Goal: Task Accomplishment & Management: Use online tool/utility

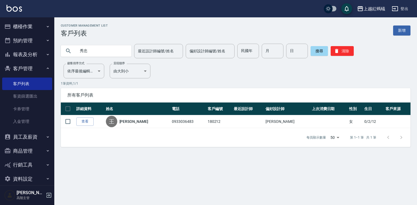
click at [16, 28] on button "櫃檯作業" at bounding box center [27, 27] width 50 height 14
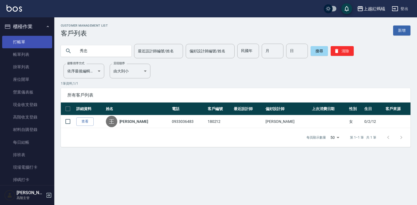
click at [27, 42] on link "打帳單" at bounding box center [27, 42] width 50 height 12
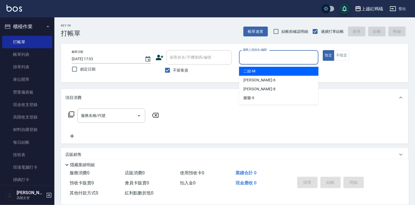
click at [268, 57] on input "服務人員姓名/編號" at bounding box center [278, 58] width 74 height 10
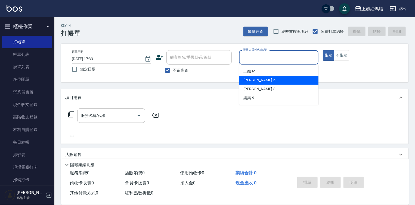
click at [272, 79] on div "BOBO -6" at bounding box center [278, 80] width 79 height 9
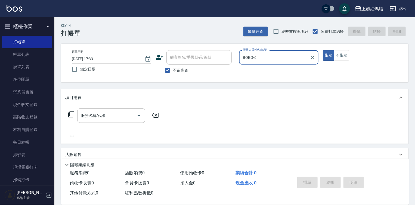
drag, startPoint x: 271, startPoint y: 50, endPoint x: 271, endPoint y: 53, distance: 3.4
click at [271, 52] on div "BOBO-6 服務人員姓名/編號" at bounding box center [278, 57] width 79 height 14
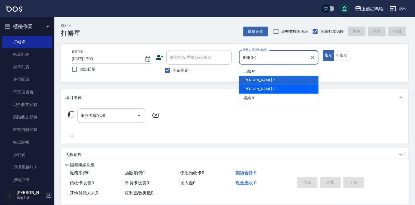
click at [265, 89] on div "[PERSON_NAME] -8" at bounding box center [278, 89] width 79 height 9
type input "[PERSON_NAME]-8"
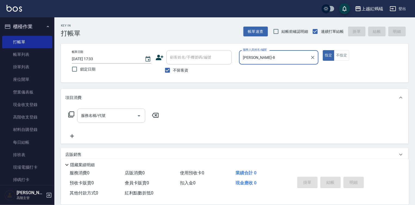
click at [128, 115] on input "服務名稱/代號" at bounding box center [107, 116] width 55 height 10
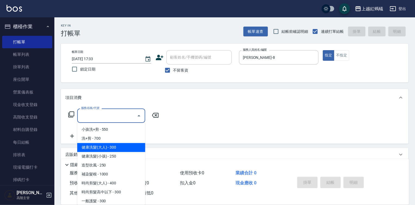
click at [122, 148] on span "健康洗髮(大人) - 300" at bounding box center [111, 147] width 68 height 9
type input "健康洗髮(大人)(201)"
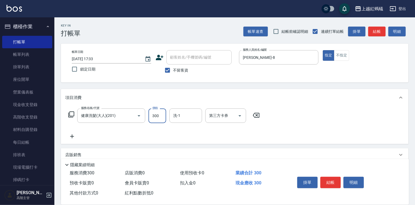
click at [162, 117] on input "300" at bounding box center [157, 116] width 18 height 15
type input "200"
click at [330, 183] on button "結帳" at bounding box center [330, 182] width 20 height 11
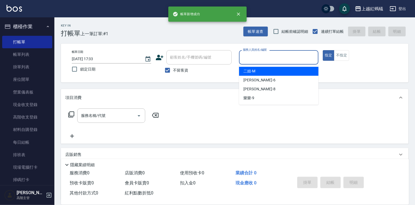
drag, startPoint x: 281, startPoint y: 53, endPoint x: 281, endPoint y: 63, distance: 10.1
click at [281, 54] on input "服務人員姓名/編號" at bounding box center [278, 58] width 74 height 10
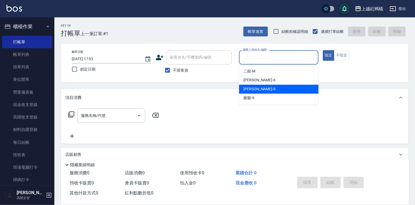
click at [275, 90] on div "[PERSON_NAME] -8" at bounding box center [278, 89] width 79 height 9
type input "[PERSON_NAME]-8"
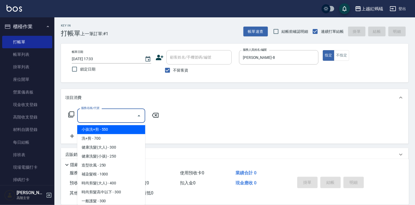
click at [128, 112] on input "服務名稱/代號" at bounding box center [107, 116] width 55 height 10
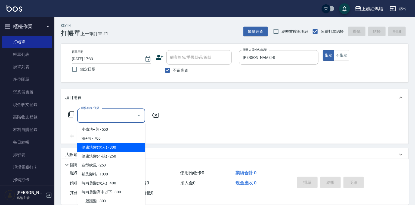
click at [120, 149] on span "健康洗髮(大人) - 300" at bounding box center [111, 147] width 68 height 9
type input "健康洗髮(大人)(201)"
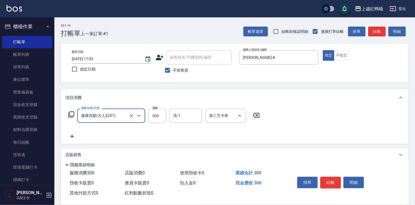
click at [331, 183] on button "結帳" at bounding box center [330, 182] width 20 height 11
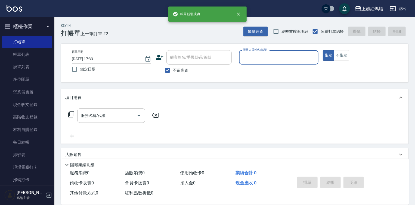
click at [271, 63] on div "服務人員姓名/編號" at bounding box center [278, 57] width 79 height 14
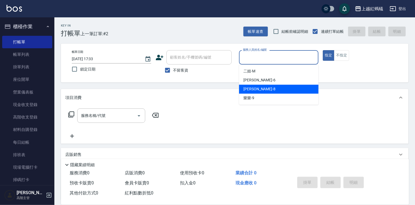
click at [265, 89] on div "[PERSON_NAME] -8" at bounding box center [278, 89] width 79 height 9
type input "[PERSON_NAME]-8"
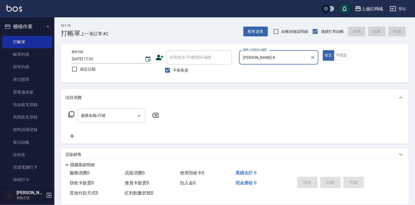
click at [108, 112] on input "服務名稱/代號" at bounding box center [107, 116] width 55 height 10
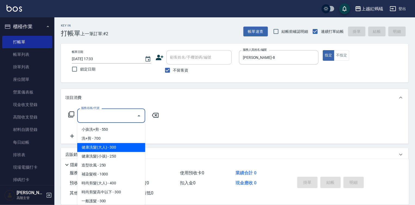
click at [134, 147] on span "健康洗髮(大人) - 300" at bounding box center [111, 147] width 68 height 9
type input "健康洗髮(大人)(201)"
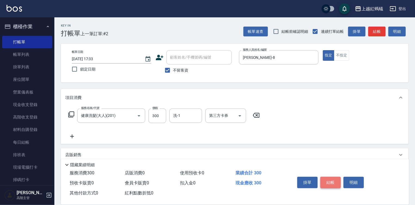
click at [331, 180] on button "結帳" at bounding box center [330, 182] width 20 height 11
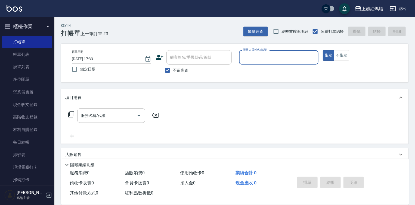
click at [264, 61] on input "服務人員姓名/編號" at bounding box center [278, 58] width 74 height 10
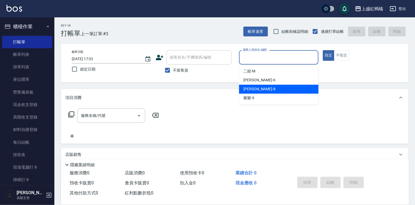
click at [260, 89] on div "[PERSON_NAME] -8" at bounding box center [278, 89] width 79 height 9
type input "[PERSON_NAME]-8"
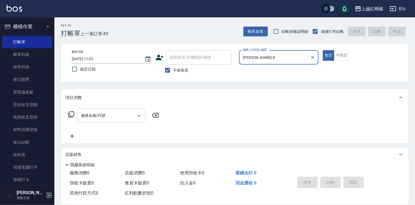
click at [123, 112] on input "服務名稱/代號" at bounding box center [107, 116] width 55 height 10
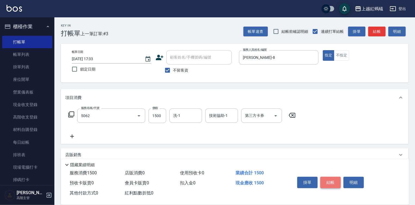
type input "花式燙髮(中)(5062)"
click at [328, 180] on button "結帳" at bounding box center [330, 182] width 20 height 11
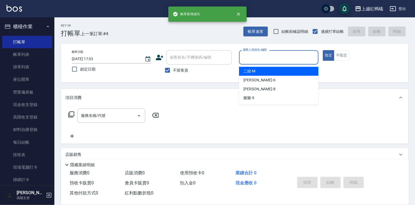
click at [265, 60] on input "服務人員姓名/編號" at bounding box center [278, 58] width 74 height 10
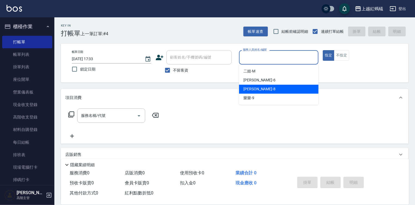
click at [263, 89] on div "[PERSON_NAME] -8" at bounding box center [278, 89] width 79 height 9
type input "[PERSON_NAME]-8"
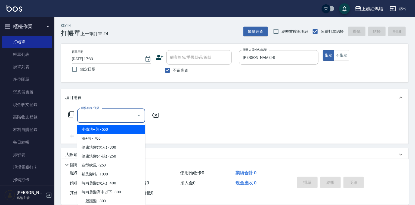
click at [110, 115] on input "服務名稱/代號" at bounding box center [107, 116] width 55 height 10
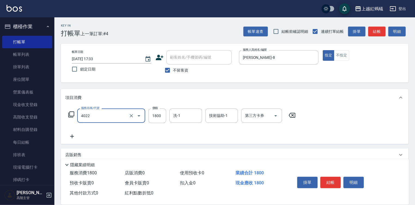
type input "時尚染髮(中)(4022)"
click at [325, 188] on div "掛單 結帳 明細" at bounding box center [330, 183] width 71 height 17
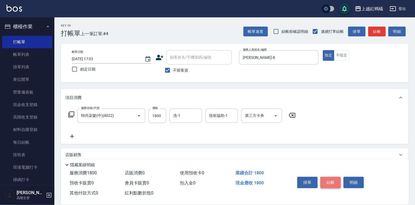
click at [333, 184] on button "結帳" at bounding box center [330, 182] width 20 height 11
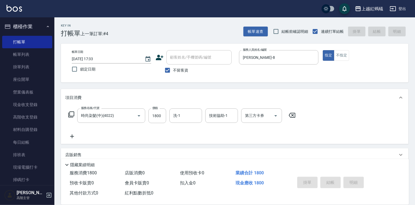
type input "[DATE] 17:34"
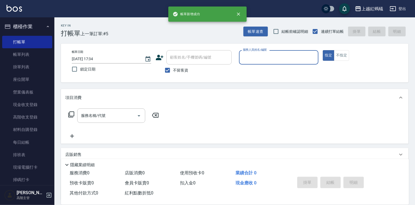
click at [275, 62] on div "服務人員姓名/編號" at bounding box center [278, 57] width 79 height 14
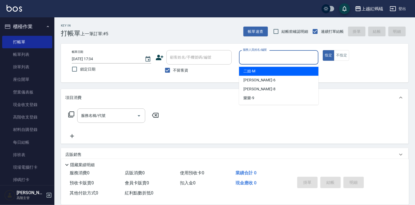
click at [262, 75] on div "二姐 -M" at bounding box center [278, 71] width 79 height 9
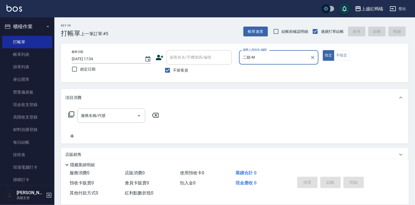
click at [263, 51] on label "服務人員姓名/編號" at bounding box center [255, 50] width 24 height 4
click at [263, 53] on input "二姐-M" at bounding box center [274, 58] width 66 height 10
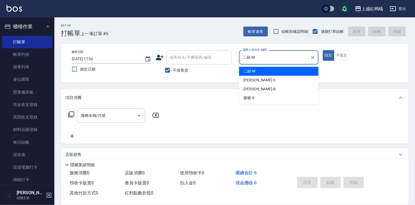
click at [263, 55] on input "二姐-M" at bounding box center [274, 58] width 66 height 10
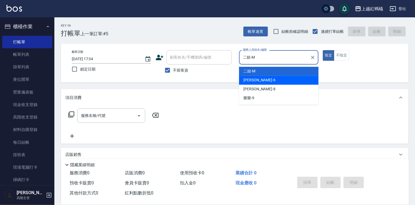
click at [264, 80] on div "BOBO -6" at bounding box center [278, 80] width 79 height 9
type input "BOBO-6"
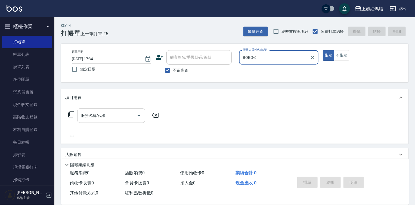
click at [81, 115] on div "服務名稱/代號 服務名稱/代號" at bounding box center [111, 116] width 68 height 14
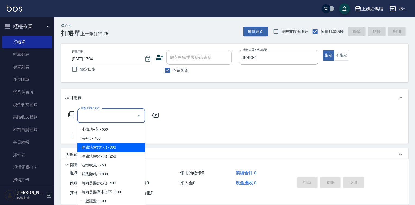
click at [132, 150] on span "健康洗髮(大人) - 300" at bounding box center [111, 147] width 68 height 9
type input "健康洗髮(大人)(201)"
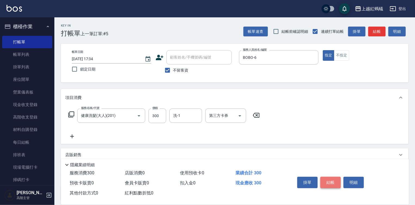
click at [329, 177] on button "結帳" at bounding box center [330, 182] width 20 height 11
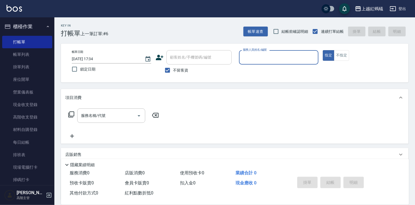
click at [262, 62] on input "服務人員姓名/編號" at bounding box center [278, 58] width 74 height 10
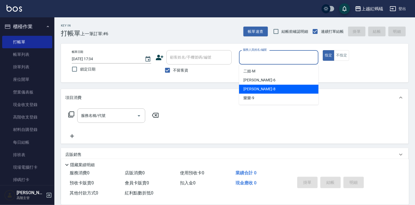
click at [268, 90] on div "[PERSON_NAME] -8" at bounding box center [278, 89] width 79 height 9
type input "[PERSON_NAME]-8"
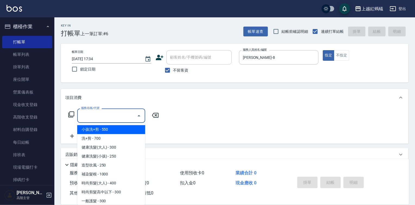
drag, startPoint x: 108, startPoint y: 117, endPoint x: 105, endPoint y: 125, distance: 8.7
click at [108, 116] on input "服務名稱/代號" at bounding box center [107, 116] width 55 height 10
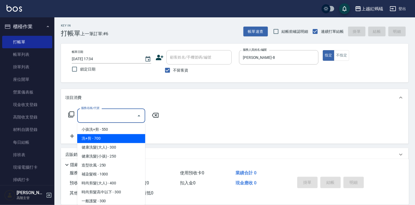
click at [103, 141] on span "洗+剪 - 700" at bounding box center [111, 138] width 68 height 9
type input "洗+剪(200)"
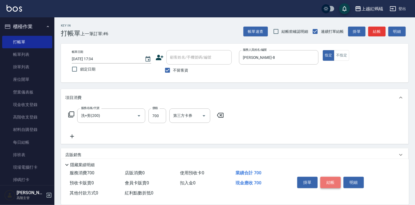
click at [331, 180] on button "結帳" at bounding box center [330, 182] width 20 height 11
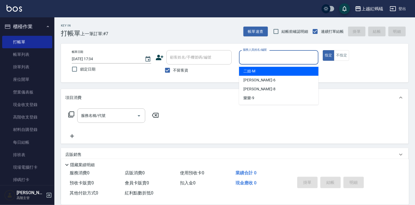
drag, startPoint x: 270, startPoint y: 56, endPoint x: 268, endPoint y: 74, distance: 17.8
click at [270, 57] on input "服務人員姓名/編號" at bounding box center [278, 58] width 74 height 10
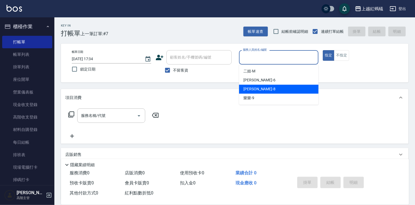
click at [266, 89] on div "[PERSON_NAME] -8" at bounding box center [278, 89] width 79 height 9
type input "[PERSON_NAME]-8"
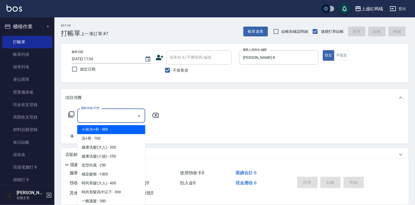
click at [106, 116] on input "服務名稱/代號" at bounding box center [107, 116] width 55 height 10
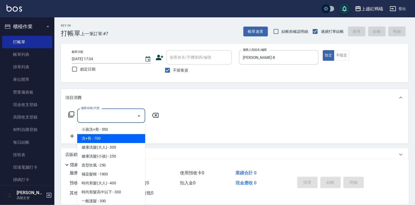
click at [103, 139] on span "洗+剪 - 700" at bounding box center [111, 138] width 68 height 9
type input "洗+剪(200)"
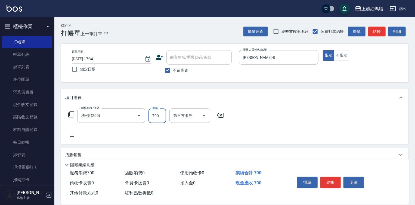
click at [156, 118] on input "700" at bounding box center [157, 116] width 18 height 15
type input "900"
click at [324, 178] on button "結帳" at bounding box center [330, 182] width 20 height 11
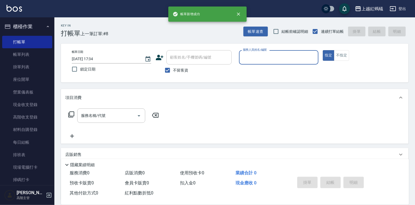
click at [274, 58] on input "服務人員姓名/編號" at bounding box center [278, 58] width 74 height 10
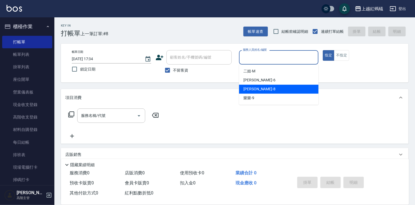
click at [269, 88] on div "[PERSON_NAME] -8" at bounding box center [278, 89] width 79 height 9
type input "[PERSON_NAME]-8"
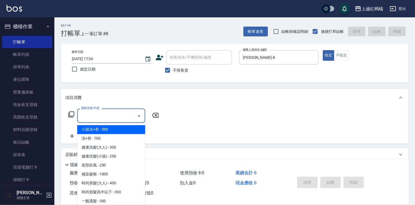
click at [123, 114] on input "服務名稱/代號" at bounding box center [107, 116] width 55 height 10
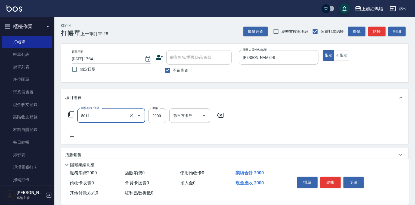
type input "桑多麗燙(短)(5011)"
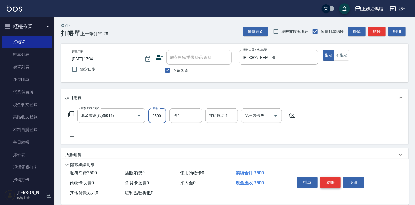
type input "2500"
click at [333, 183] on button "結帳" at bounding box center [330, 182] width 20 height 11
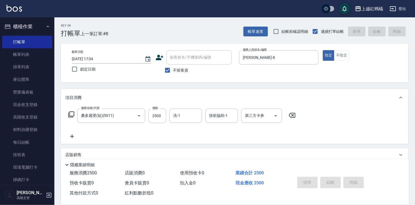
type input "[DATE] 17:35"
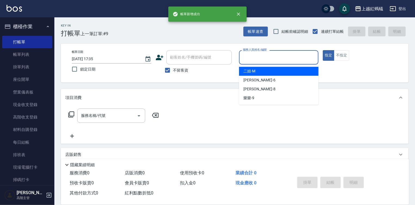
drag, startPoint x: 274, startPoint y: 59, endPoint x: 266, endPoint y: 81, distance: 24.0
click at [274, 59] on input "服務人員姓名/編號" at bounding box center [278, 58] width 74 height 10
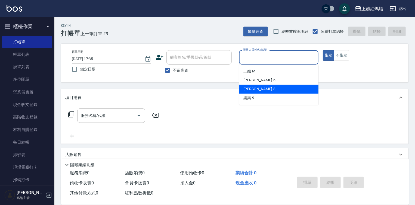
click at [264, 88] on div "[PERSON_NAME] -8" at bounding box center [278, 89] width 79 height 9
type input "[PERSON_NAME]-8"
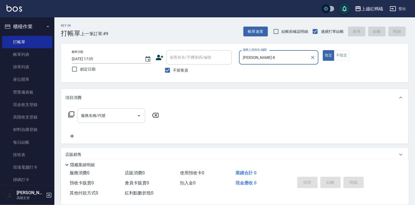
click at [111, 117] on input "服務名稱/代號" at bounding box center [107, 116] width 55 height 10
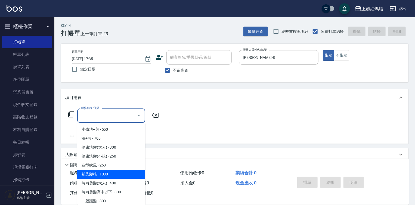
click at [100, 173] on span "補染髮根 - 1000" at bounding box center [111, 174] width 68 height 9
type input "補染髮根(204)"
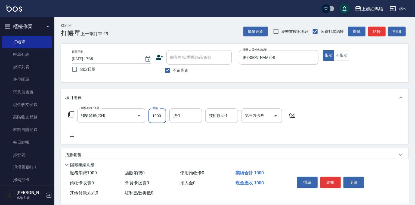
click at [165, 113] on input "1000" at bounding box center [157, 116] width 18 height 15
type input "1400"
click at [331, 180] on button "結帳" at bounding box center [330, 182] width 20 height 11
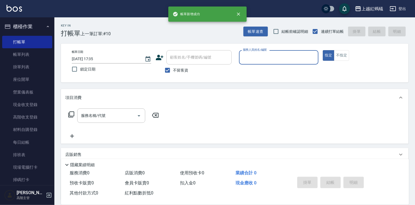
click at [270, 60] on input "服務人員姓名/編號" at bounding box center [278, 58] width 74 height 10
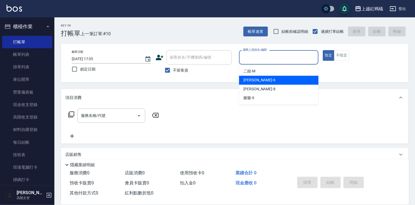
click at [266, 77] on div "BOBO -6" at bounding box center [278, 80] width 79 height 9
type input "BOBO-6"
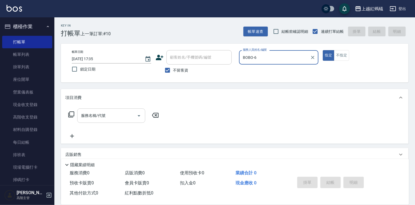
click at [125, 114] on input "服務名稱/代號" at bounding box center [107, 116] width 55 height 10
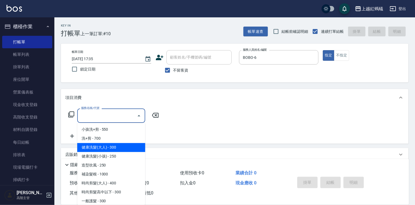
click at [136, 147] on span "健康洗髮(大人) - 300" at bounding box center [111, 147] width 68 height 9
type input "健康洗髮(大人)(201)"
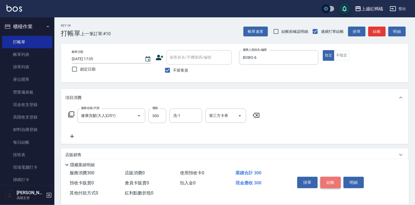
click at [334, 182] on button "結帳" at bounding box center [330, 182] width 20 height 11
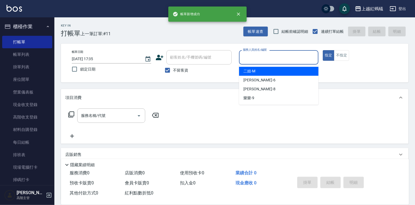
drag, startPoint x: 275, startPoint y: 57, endPoint x: 271, endPoint y: 65, distance: 9.2
click at [275, 57] on input "服務人員姓名/編號" at bounding box center [278, 58] width 74 height 10
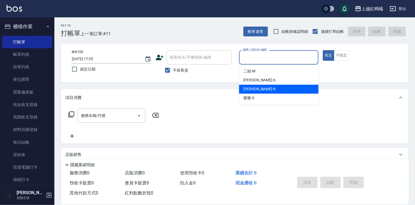
click at [265, 91] on div "[PERSON_NAME] -8" at bounding box center [278, 89] width 79 height 9
type input "[PERSON_NAME]-8"
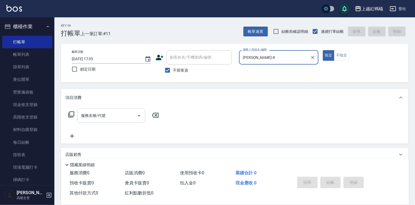
click at [114, 113] on input "服務名稱/代號" at bounding box center [107, 116] width 55 height 10
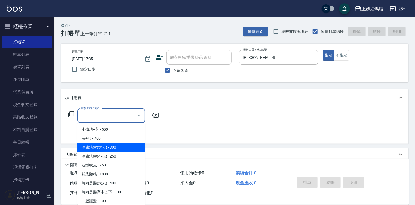
click at [122, 146] on span "健康洗髮(大人) - 300" at bounding box center [111, 147] width 68 height 9
type input "健康洗髮(大人)(201)"
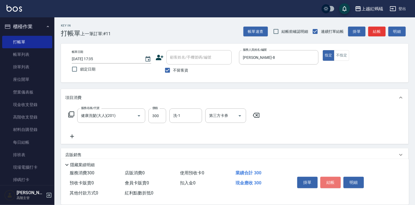
click at [325, 180] on button "結帳" at bounding box center [330, 182] width 20 height 11
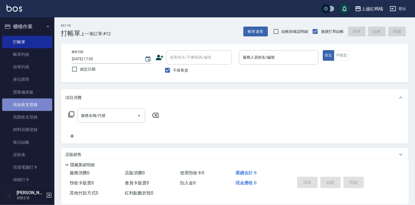
click at [30, 106] on link "現金收支登錄" at bounding box center [27, 105] width 50 height 12
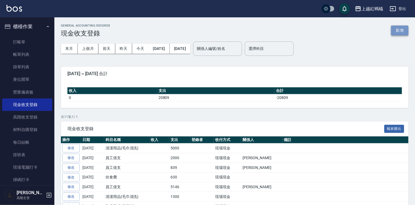
click at [403, 30] on button "新增" at bounding box center [399, 31] width 17 height 10
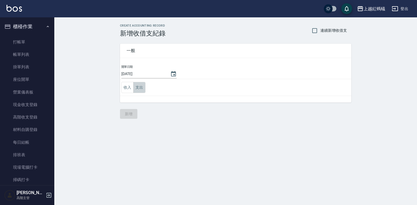
drag, startPoint x: 139, startPoint y: 88, endPoint x: 139, endPoint y: 95, distance: 6.8
click at [139, 88] on button "支出" at bounding box center [139, 87] width 12 height 11
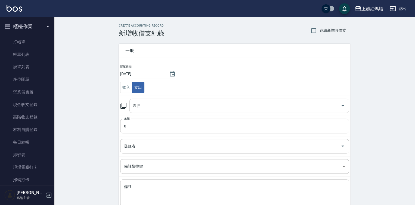
click at [150, 106] on input "科目" at bounding box center [235, 106] width 206 height 10
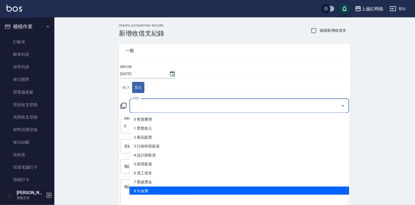
click at [156, 192] on li "8 伙食費" at bounding box center [238, 191] width 219 height 9
type input "8 伙食費"
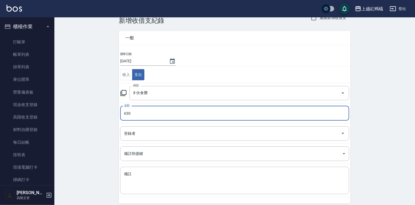
scroll to position [34, 0]
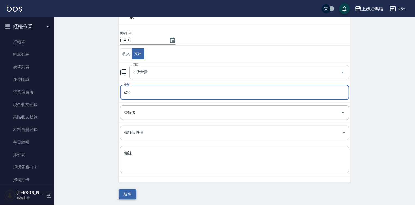
type input "630"
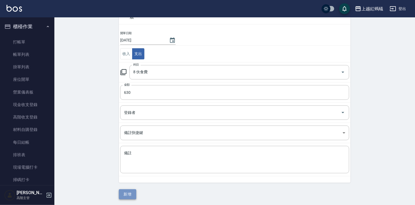
click at [131, 195] on button "新增" at bounding box center [127, 195] width 17 height 10
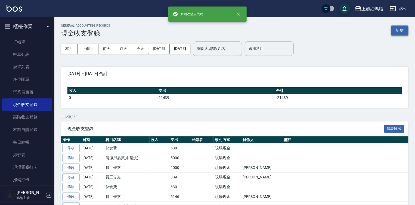
click at [400, 29] on button "新增" at bounding box center [399, 31] width 17 height 10
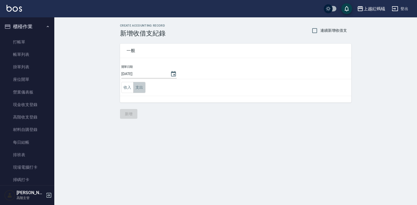
click at [141, 88] on button "支出" at bounding box center [139, 87] width 12 height 11
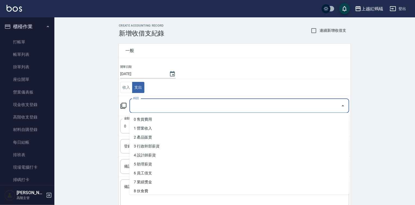
click at [139, 102] on input "科目" at bounding box center [235, 106] width 206 height 10
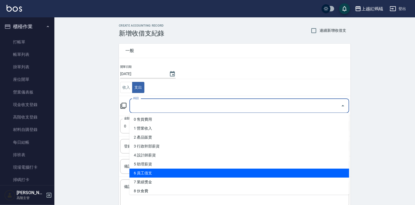
click at [152, 174] on li "6 員工借支" at bounding box center [238, 173] width 219 height 9
type input "6 員工借支"
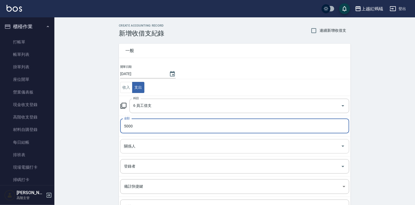
type input "5000"
click at [148, 150] on input "關係人" at bounding box center [231, 147] width 216 height 10
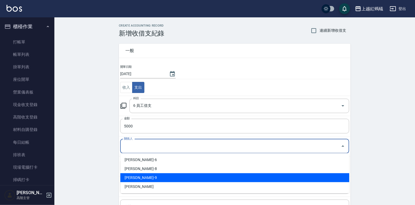
click at [140, 177] on li "[PERSON_NAME]-9" at bounding box center [234, 178] width 229 height 9
type input "[PERSON_NAME]-9"
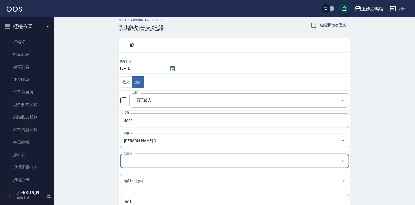
scroll to position [54, 0]
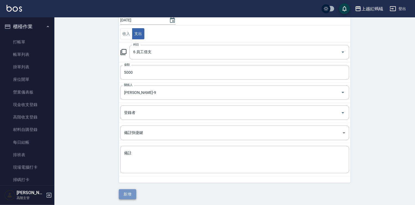
click at [132, 196] on button "新增" at bounding box center [127, 195] width 17 height 10
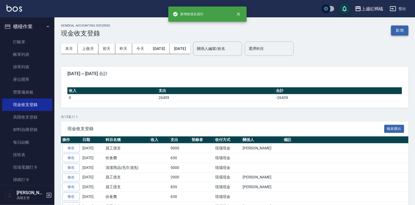
click at [403, 33] on button "新增" at bounding box center [399, 31] width 17 height 10
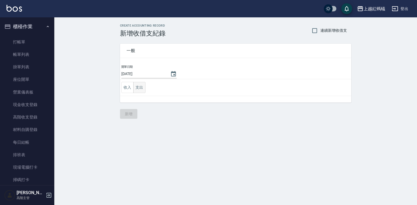
click at [142, 87] on button "支出" at bounding box center [139, 87] width 12 height 11
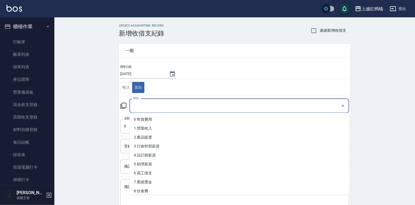
click at [147, 106] on input "科目" at bounding box center [235, 106] width 206 height 10
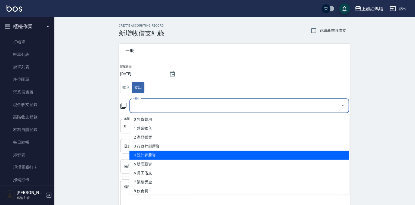
click at [151, 153] on li "4 設計師薪資" at bounding box center [238, 155] width 219 height 9
type input "4 設計師薪資"
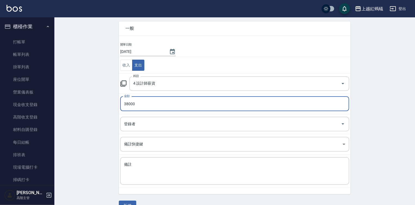
scroll to position [34, 0]
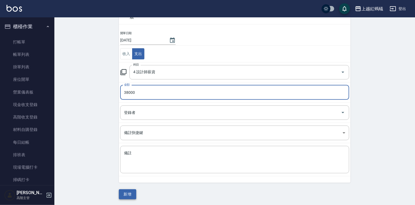
type input "38000"
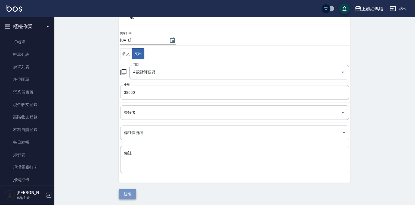
click at [130, 192] on button "新增" at bounding box center [127, 195] width 17 height 10
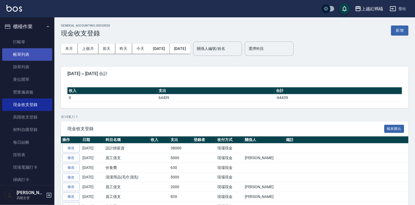
click at [23, 54] on link "帳單列表" at bounding box center [27, 54] width 50 height 12
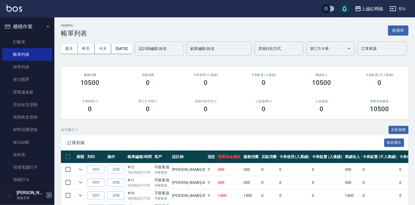
click at [135, 56] on div "設計師編號/姓名" at bounding box center [159, 49] width 49 height 14
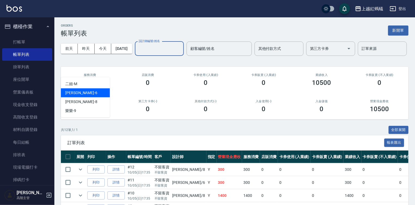
click at [89, 93] on div "BOBO -6" at bounding box center [85, 93] width 49 height 9
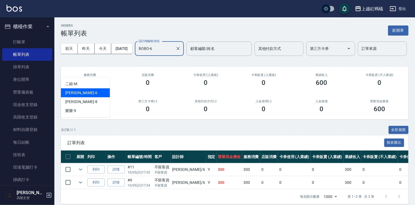
click at [137, 54] on input "BOBO-6" at bounding box center [155, 49] width 36 height 10
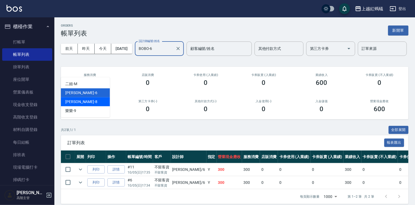
click at [78, 102] on div "[PERSON_NAME] -8" at bounding box center [85, 102] width 49 height 9
type input "[PERSON_NAME]-8"
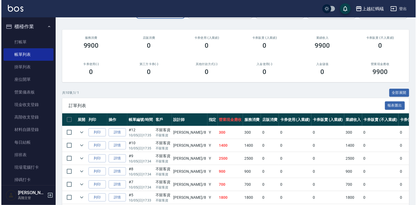
scroll to position [129, 0]
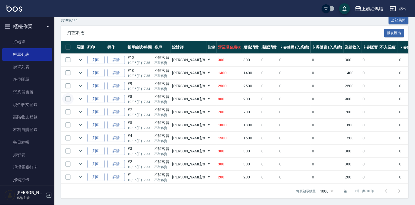
click at [66, 97] on input "checkbox" at bounding box center [67, 98] width 11 height 11
checkbox input "true"
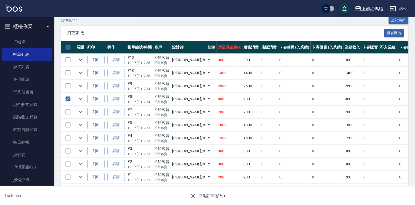
click at [199, 196] on button "取消訂單(預約)" at bounding box center [206, 196] width 39 height 10
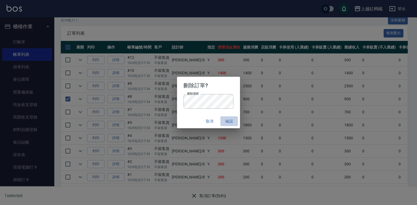
click at [231, 121] on button "確認" at bounding box center [229, 122] width 17 height 10
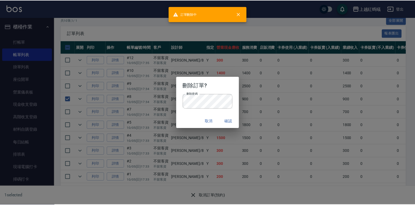
scroll to position [0, 0]
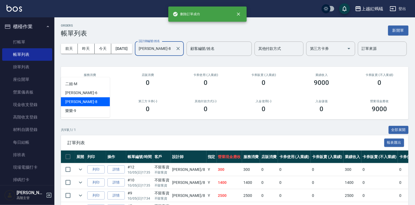
click at [137, 54] on input "[PERSON_NAME]-8" at bounding box center [155, 49] width 36 height 10
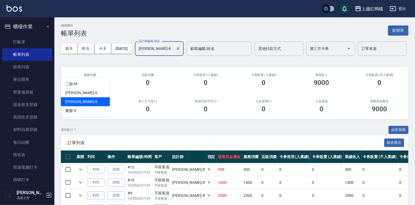
click at [82, 102] on div "[PERSON_NAME] -8" at bounding box center [85, 102] width 49 height 9
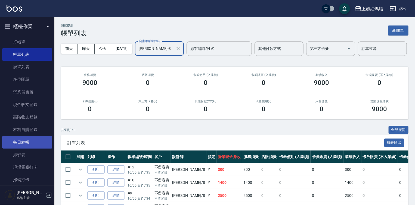
click at [30, 144] on link "每日結帳" at bounding box center [27, 142] width 50 height 12
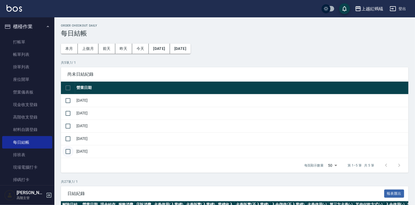
click at [67, 152] on input "checkbox" at bounding box center [67, 151] width 11 height 11
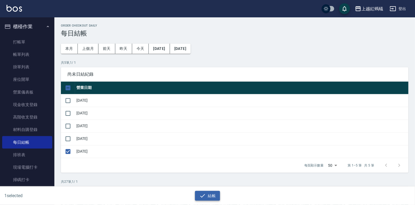
click at [198, 195] on button "結帳" at bounding box center [207, 196] width 25 height 10
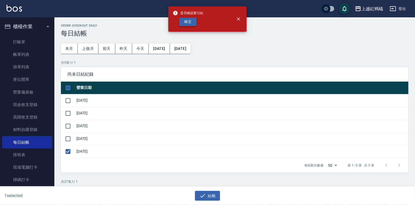
click at [190, 20] on button "確定" at bounding box center [187, 22] width 17 height 8
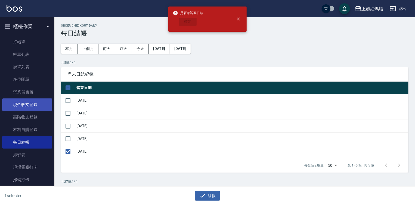
checkbox input "false"
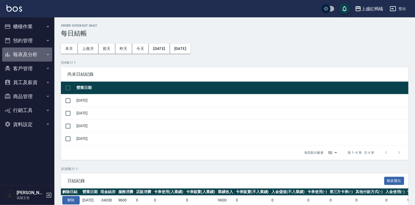
click at [29, 53] on button "報表及分析" at bounding box center [27, 55] width 50 height 14
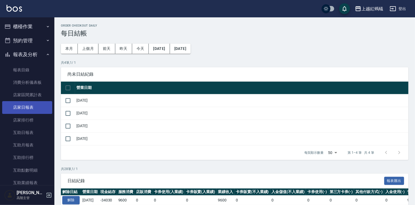
click at [28, 106] on link "店家日報表" at bounding box center [27, 107] width 50 height 12
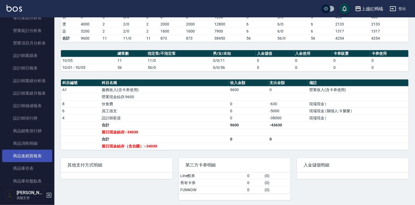
scroll to position [196, 0]
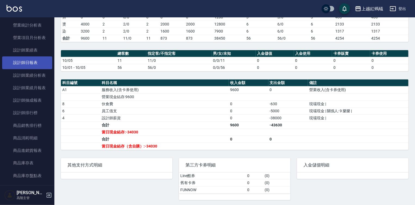
click at [29, 63] on link "設計師日報表" at bounding box center [27, 63] width 50 height 12
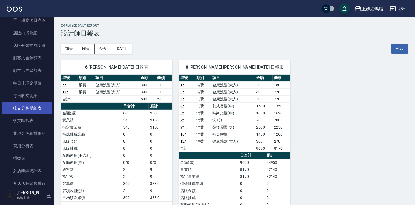
scroll to position [391, 0]
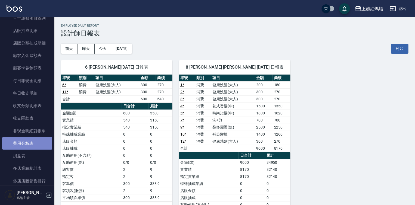
drag, startPoint x: 27, startPoint y: 144, endPoint x: 31, endPoint y: 145, distance: 3.7
click at [27, 144] on link "費用分析表" at bounding box center [27, 143] width 50 height 12
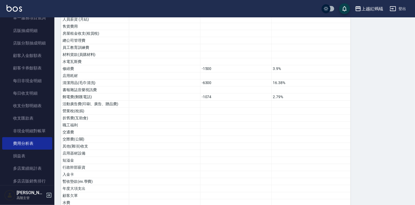
scroll to position [264, 0]
